Goal: Task Accomplishment & Management: Use online tool/utility

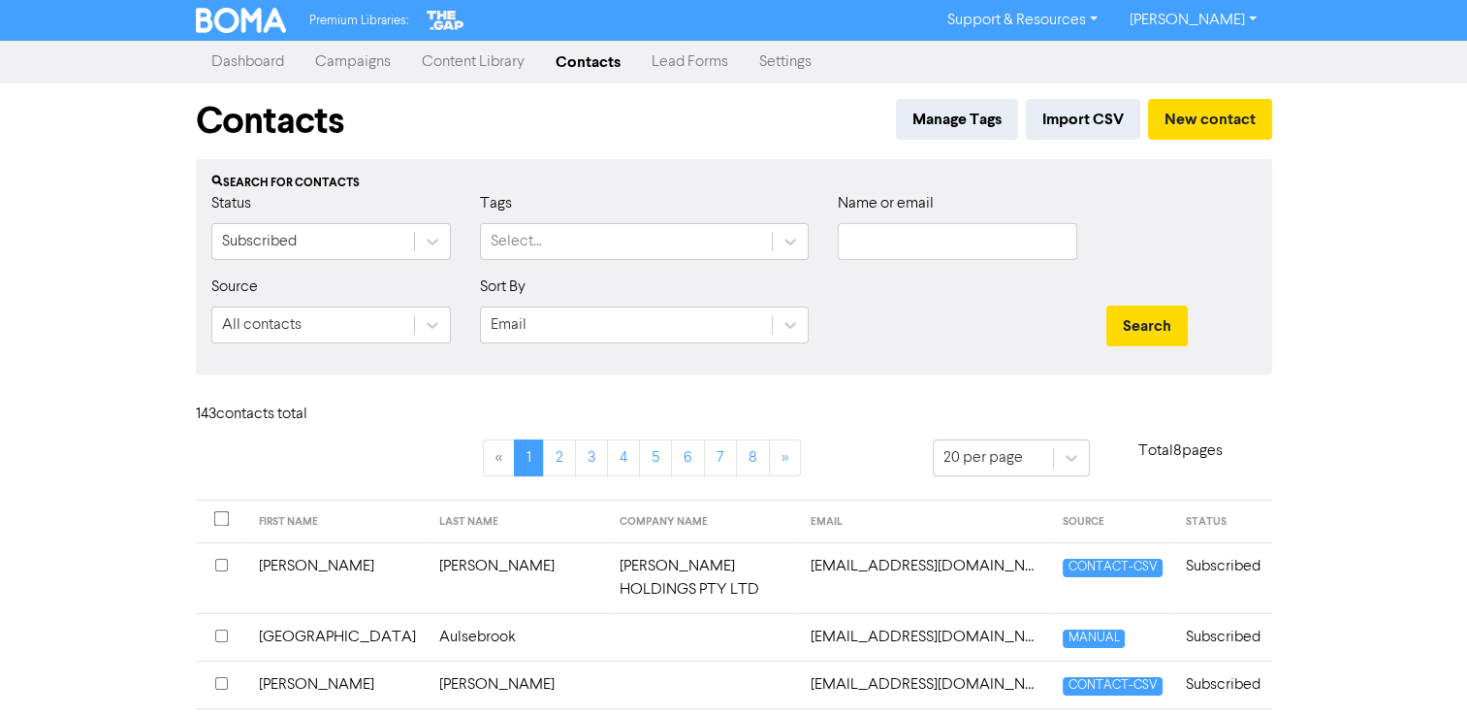
click at [338, 60] on link "Campaigns" at bounding box center [353, 62] width 107 height 39
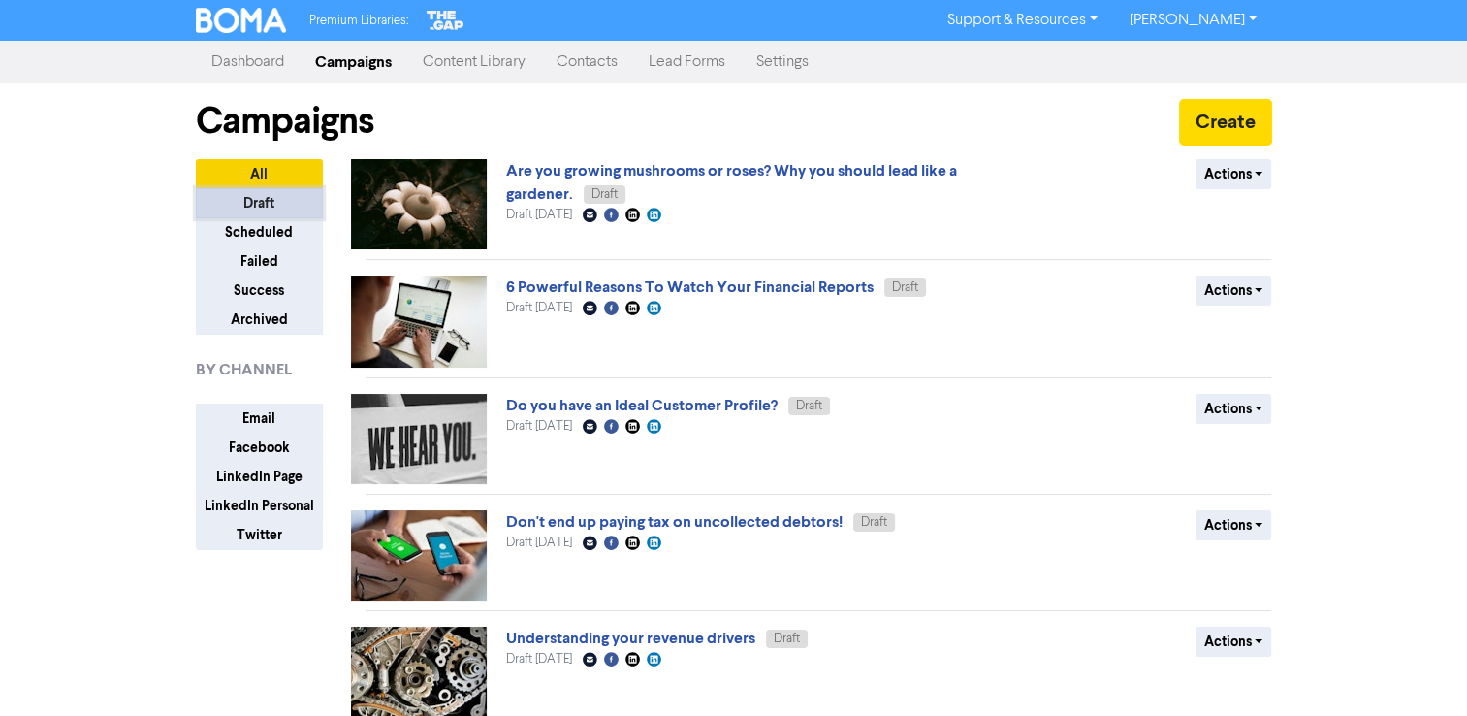
click at [264, 197] on button "Draft" at bounding box center [259, 203] width 127 height 30
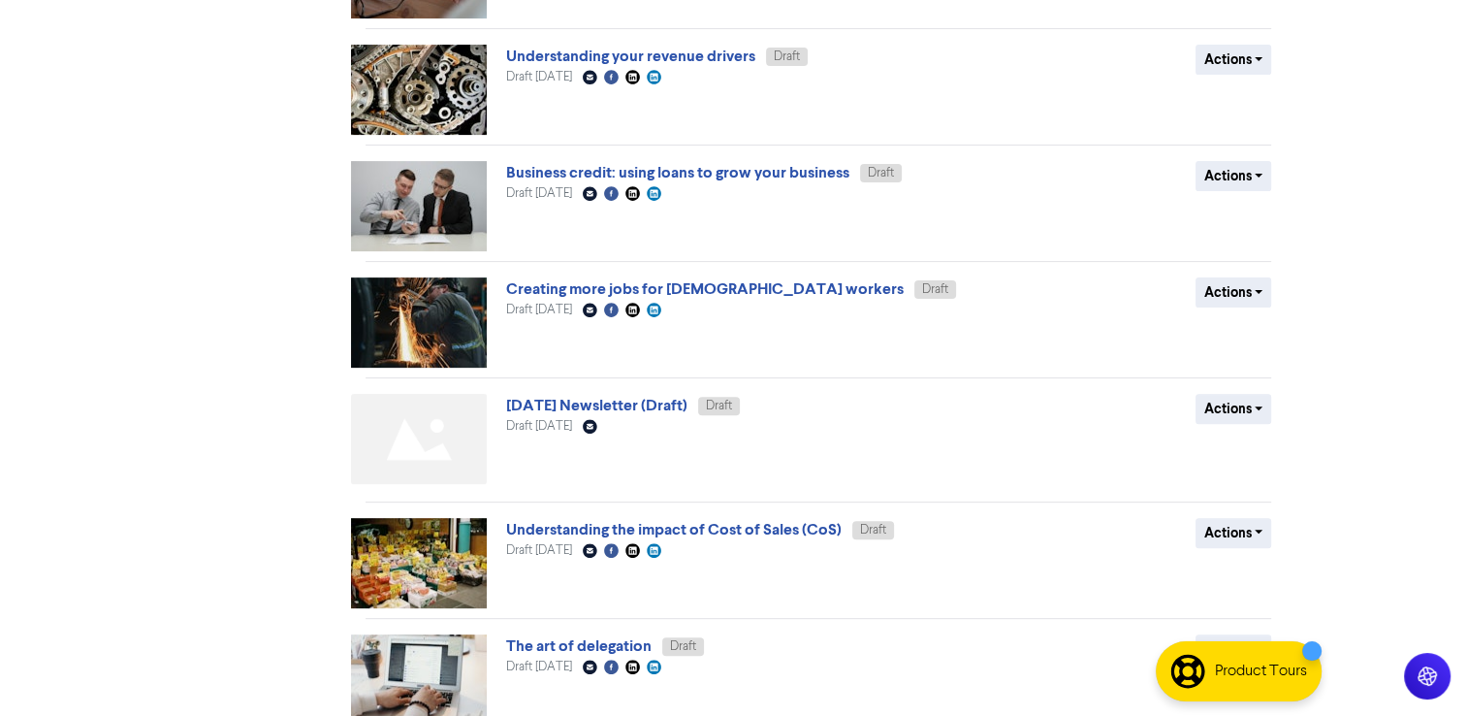
scroll to position [669, 0]
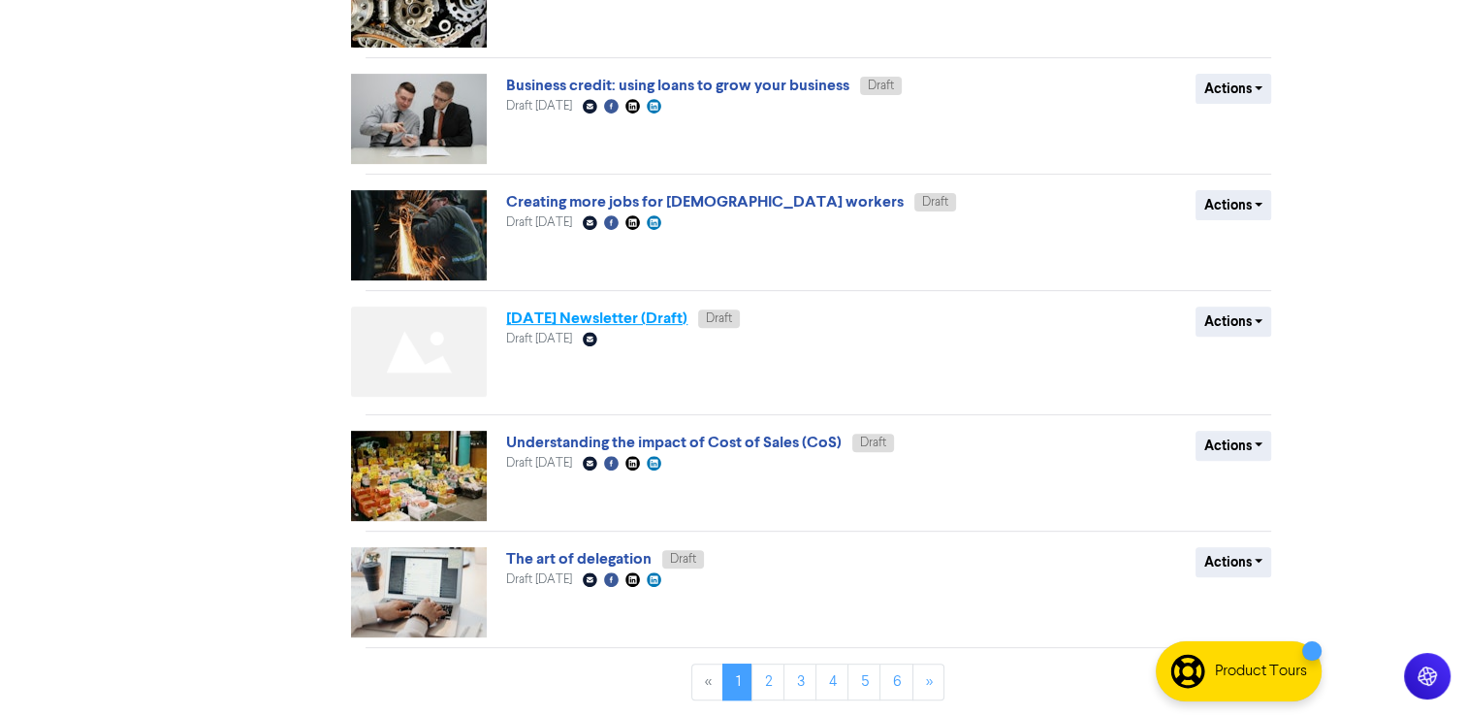
click at [569, 326] on link "[DATE] Newsletter (Draft)" at bounding box center [596, 317] width 181 height 19
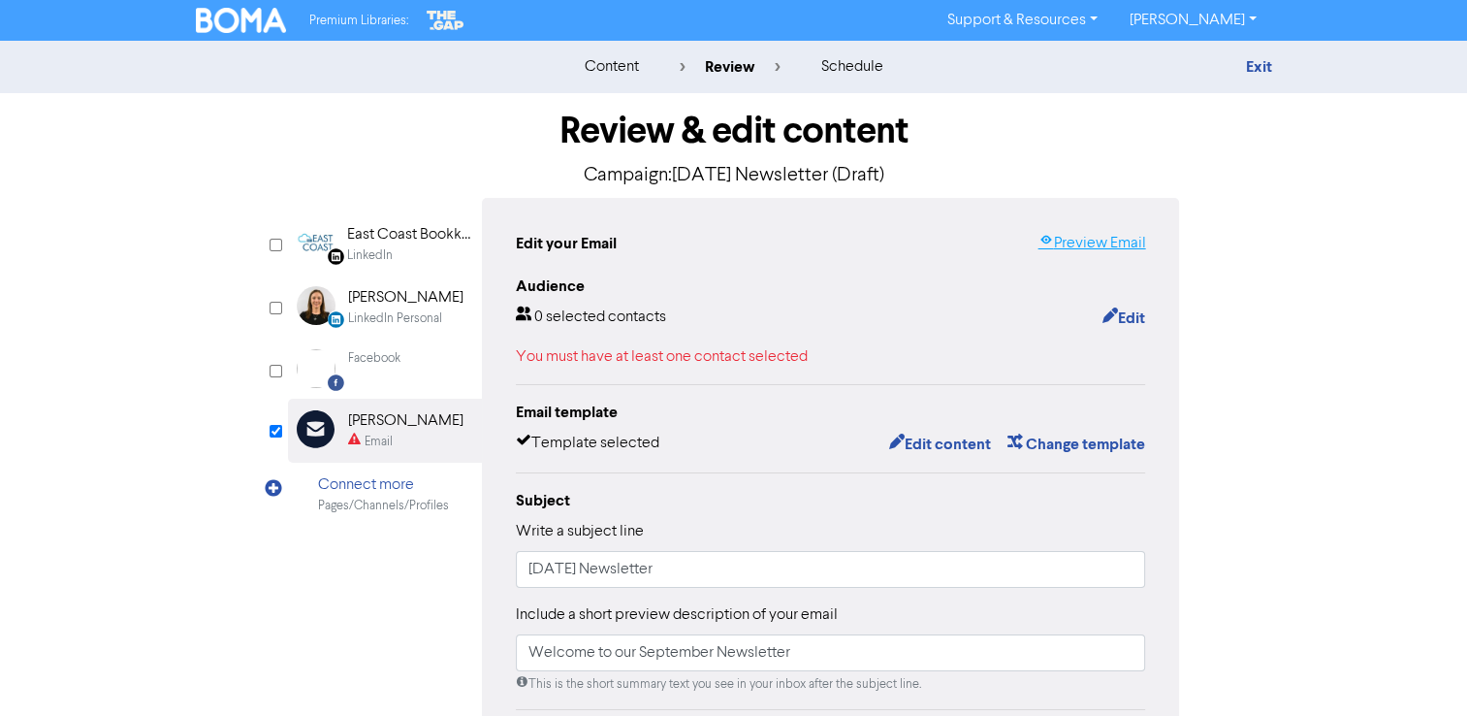
click at [1086, 243] on link "Preview Email" at bounding box center [1092, 243] width 108 height 23
